Goal: Information Seeking & Learning: Learn about a topic

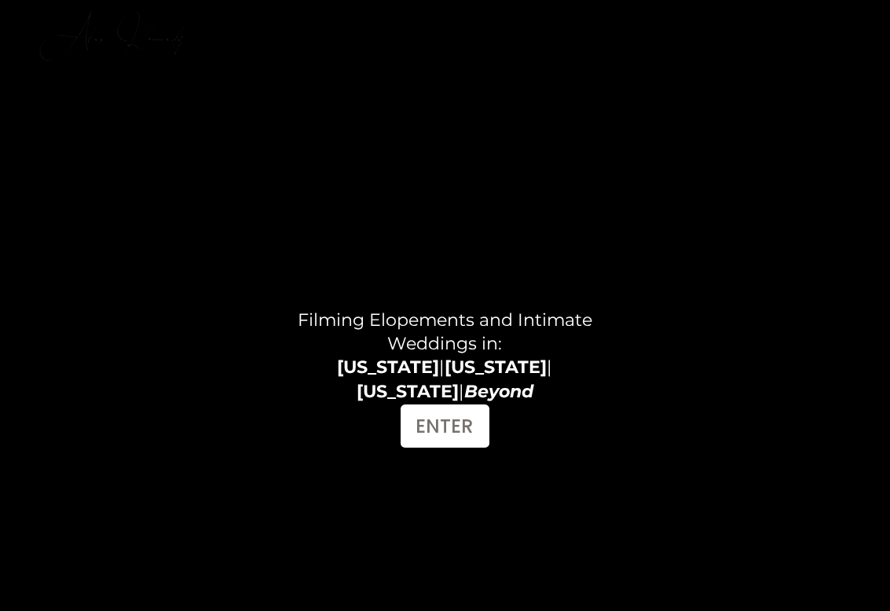
click at [341, 381] on h4 "Filming Elopements and Intimate Weddings in: [US_STATE] | [US_STATE] | [US_STAT…" at bounding box center [445, 356] width 338 height 95
click at [348, 375] on strong "[US_STATE]" at bounding box center [388, 367] width 102 height 21
click at [447, 425] on link "ENTER" at bounding box center [445, 425] width 89 height 43
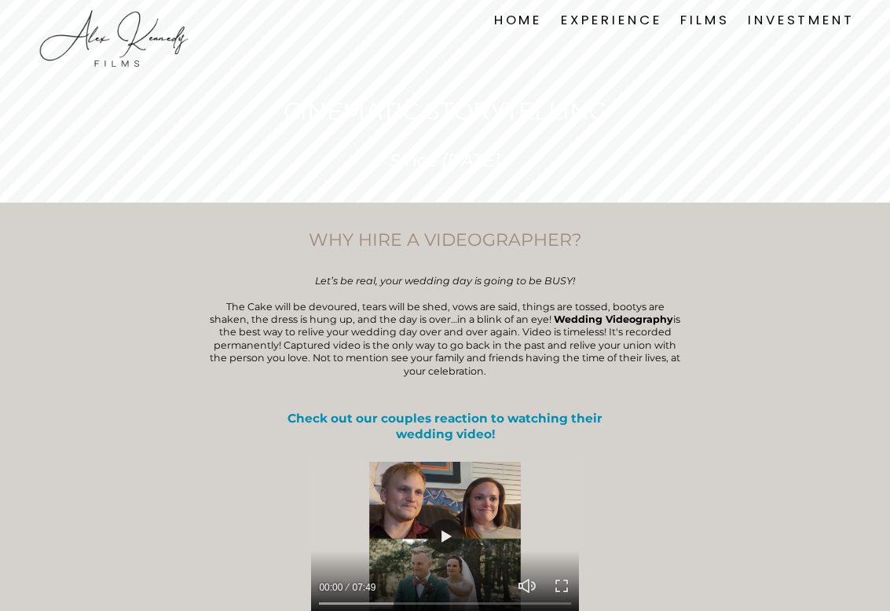
click at [635, 21] on link "EXPERIENCE" at bounding box center [611, 19] width 101 height 21
click at [683, 25] on link "FILMS" at bounding box center [704, 19] width 49 height 21
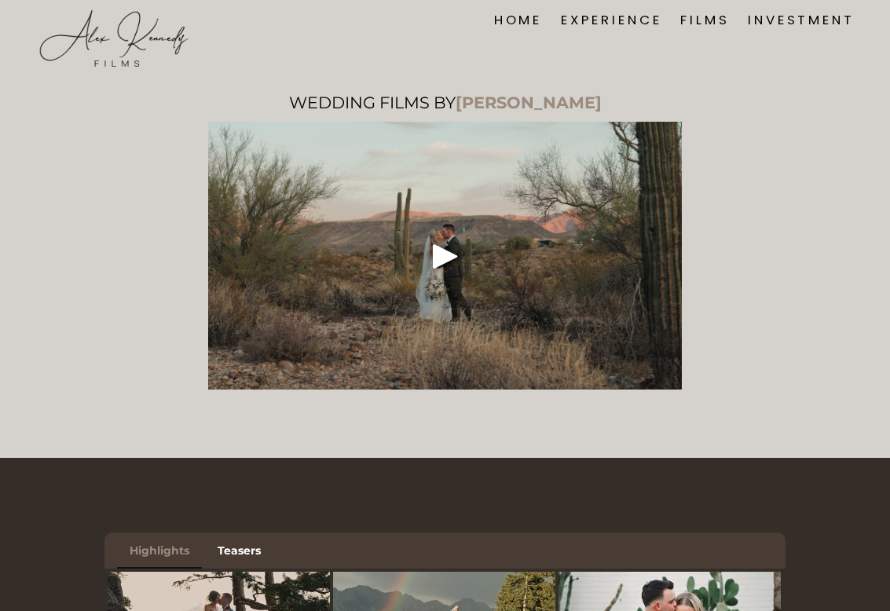
click at [784, 24] on link "INVESTMENT" at bounding box center [801, 19] width 106 height 21
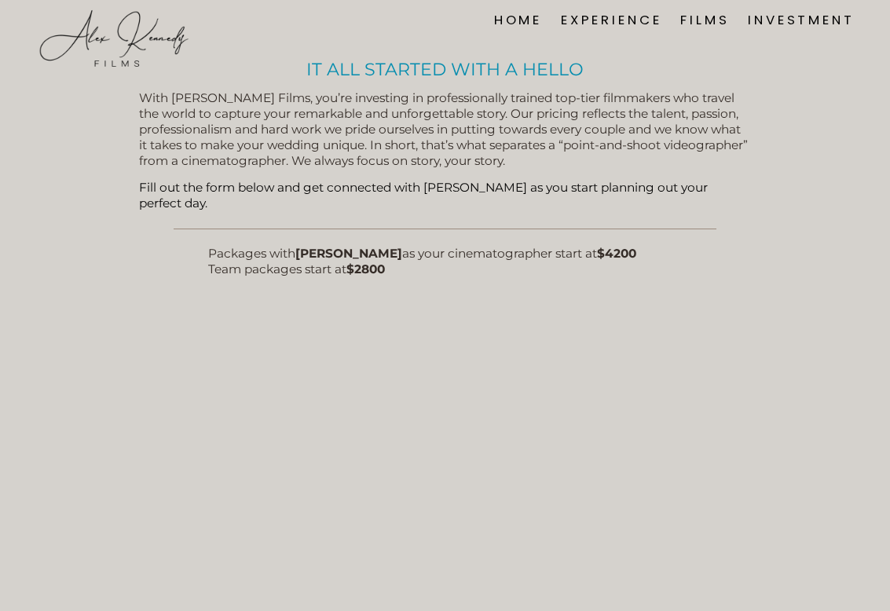
click at [690, 18] on link "FILMS" at bounding box center [704, 19] width 49 height 21
